Goal: Task Accomplishment & Management: Manage account settings

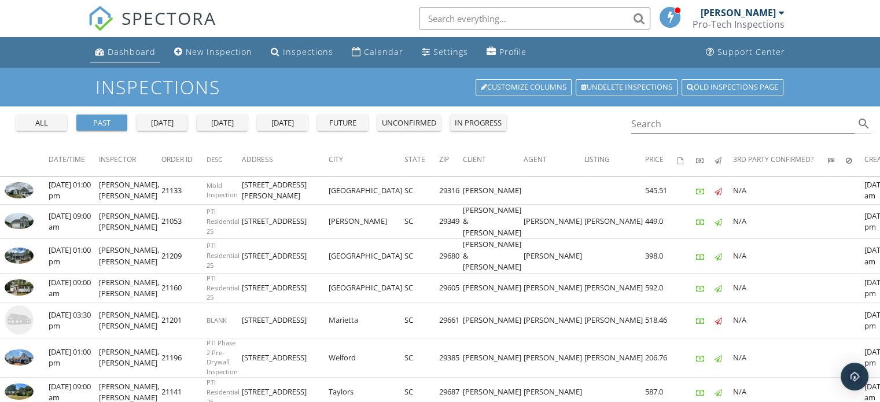
click at [120, 46] on div "Dashboard" at bounding box center [132, 51] width 48 height 11
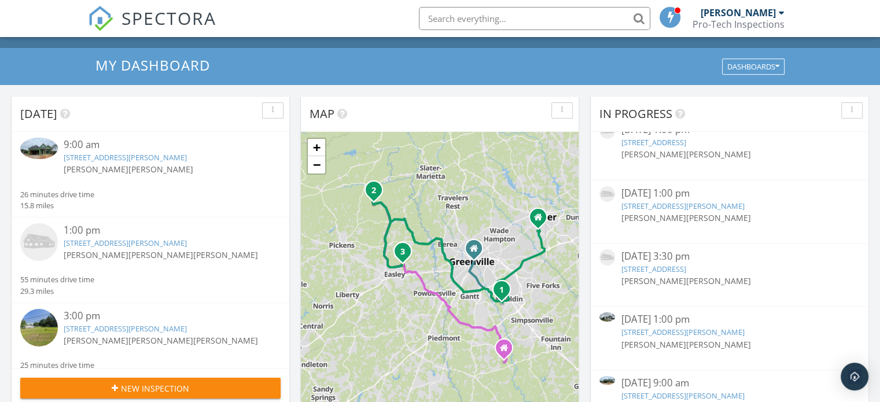
scroll to position [20, 0]
click at [660, 330] on link "[STREET_ADDRESS][PERSON_NAME]" at bounding box center [682, 331] width 123 height 10
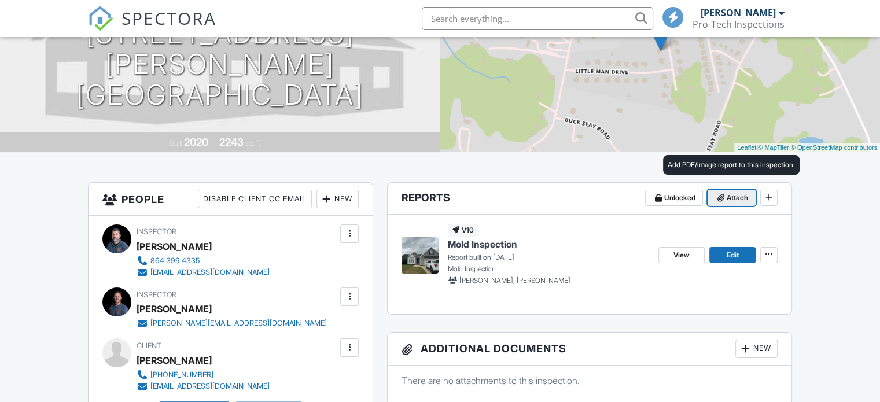
click at [727, 196] on span "Attach" at bounding box center [737, 198] width 21 height 12
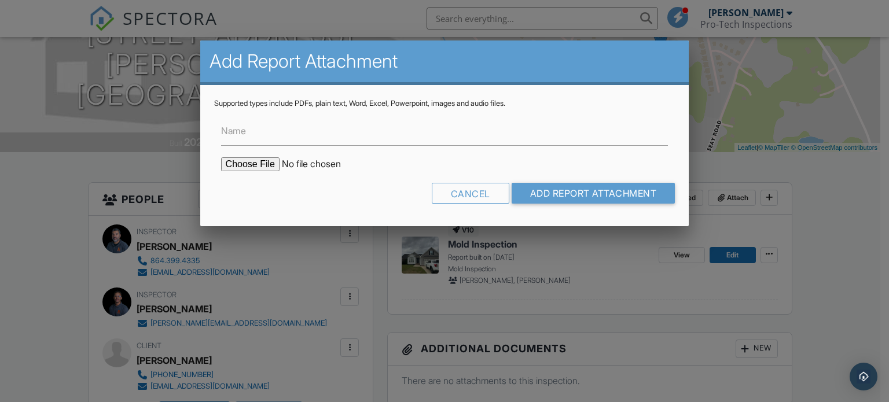
click at [257, 168] on input "file" at bounding box center [319, 164] width 197 height 14
type input "C:\fakepath\Mold Inspection 405 NATHANAEL CT.pdf"
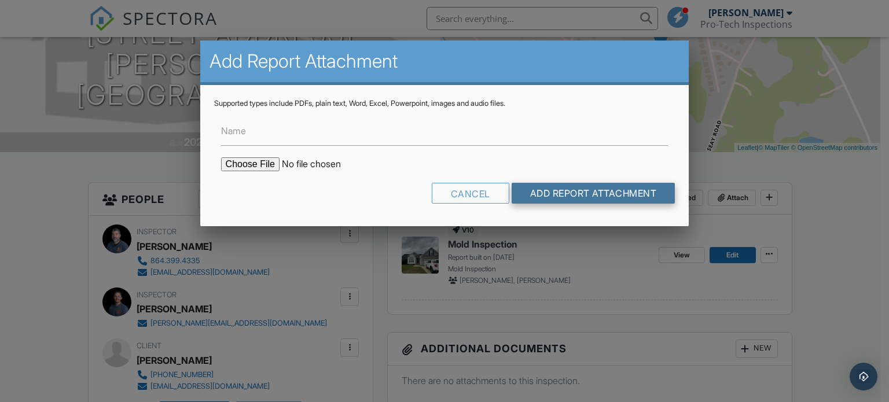
click at [567, 191] on input "Add Report Attachment" at bounding box center [594, 193] width 164 height 21
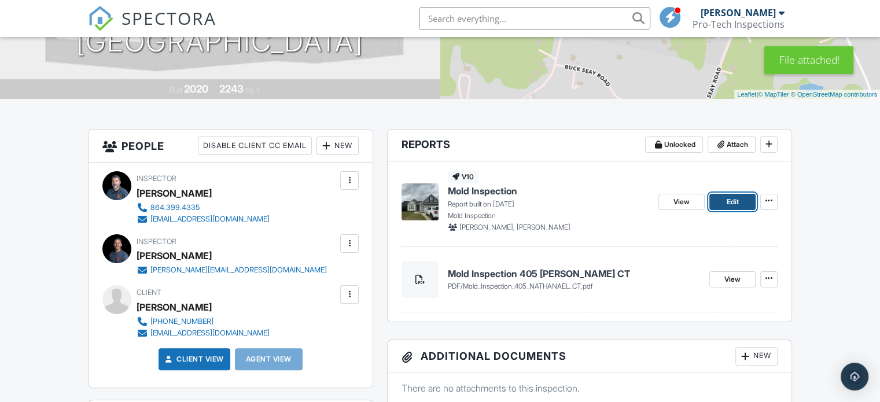
click at [723, 205] on link "Edit" at bounding box center [733, 202] width 46 height 16
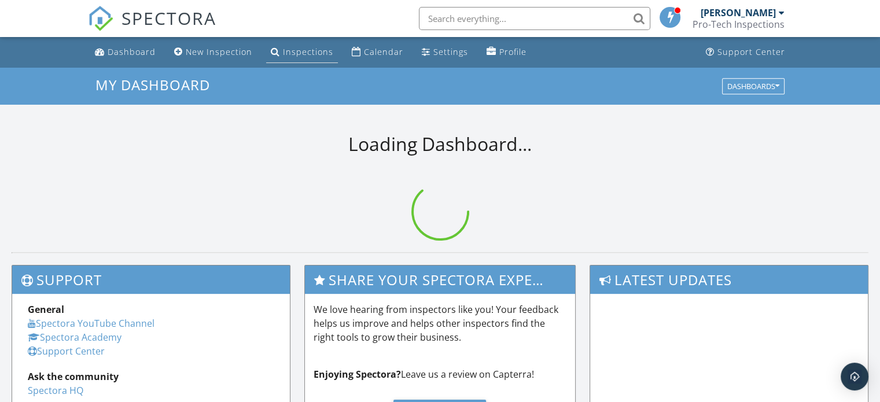
click at [306, 50] on div "Inspections" at bounding box center [308, 51] width 50 height 11
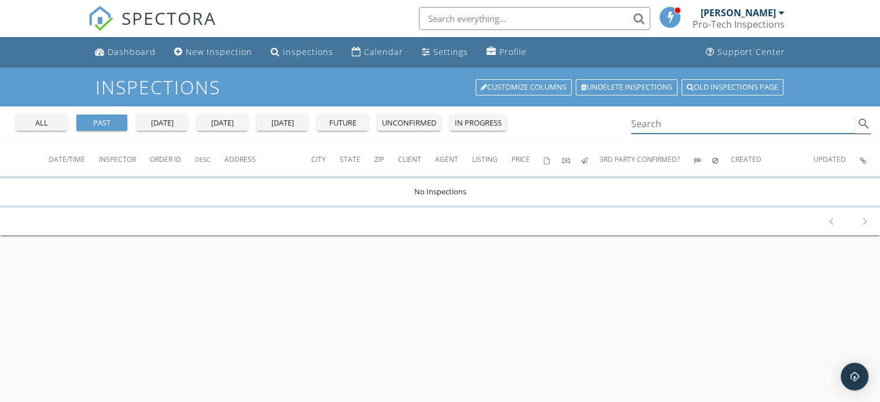
click at [648, 123] on input "Search" at bounding box center [743, 124] width 224 height 19
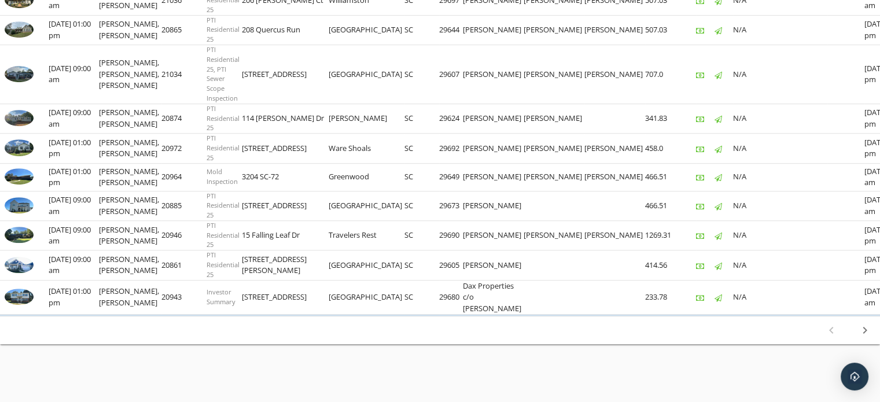
scroll to position [921, 0]
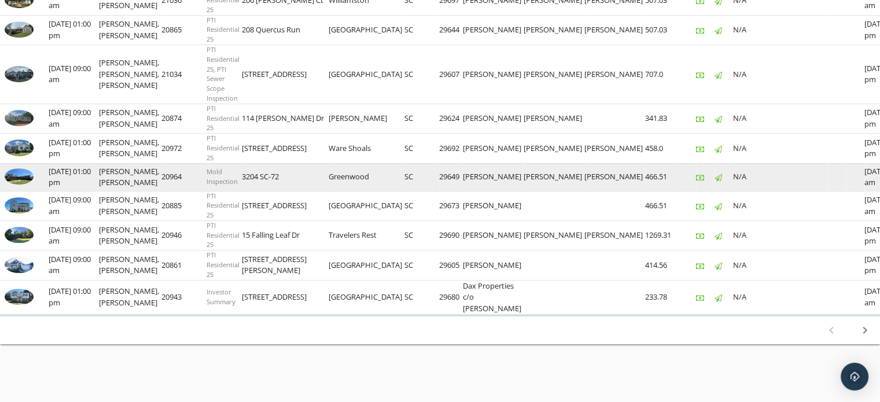
type input "duvan"
click at [27, 185] on img at bounding box center [19, 176] width 29 height 16
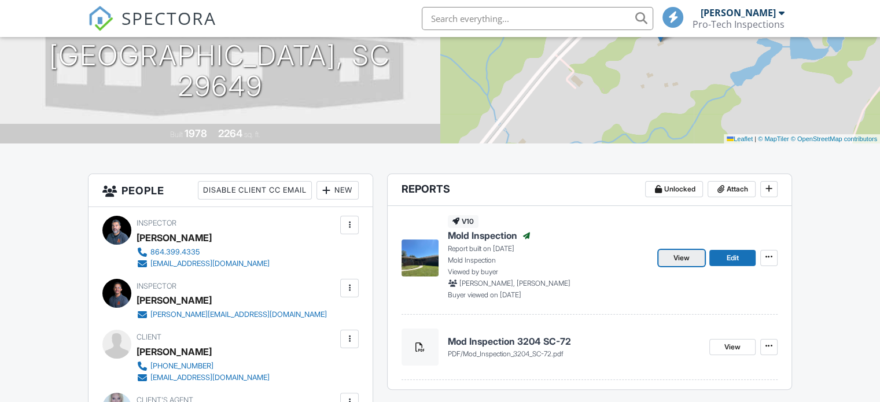
click at [670, 256] on link "View" at bounding box center [682, 258] width 46 height 16
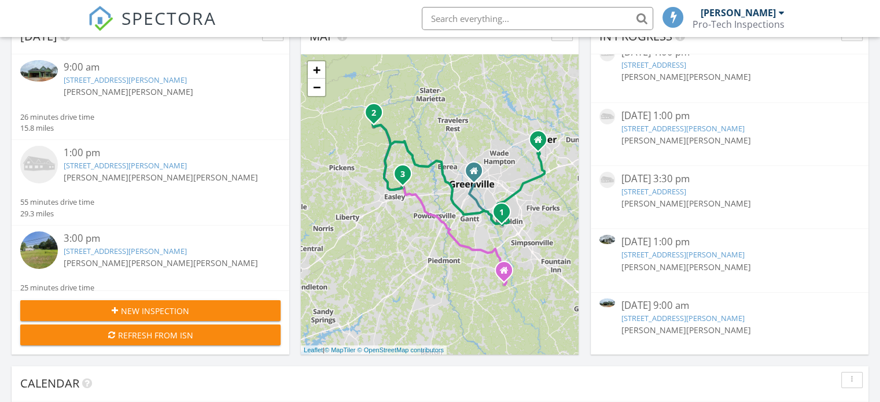
scroll to position [97, 0]
click at [656, 251] on link "405 Nathanael Ct, Boiling Springs, SC 29316" at bounding box center [682, 254] width 123 height 10
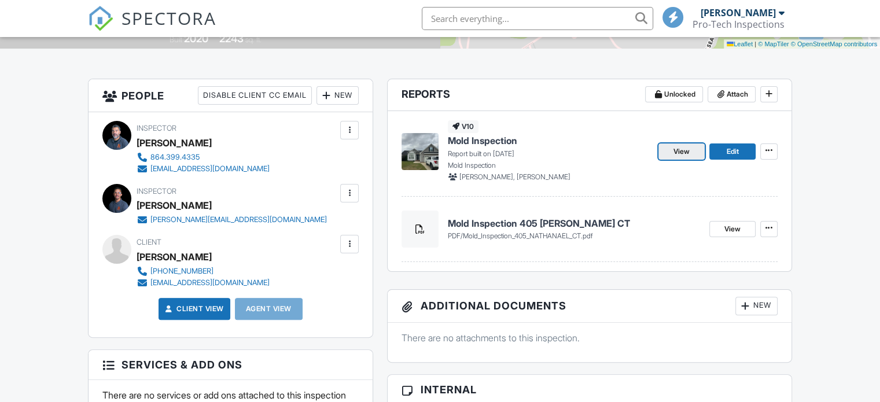
click at [681, 153] on span "View" at bounding box center [682, 152] width 16 height 12
